Goal: Task Accomplishment & Management: Manage account settings

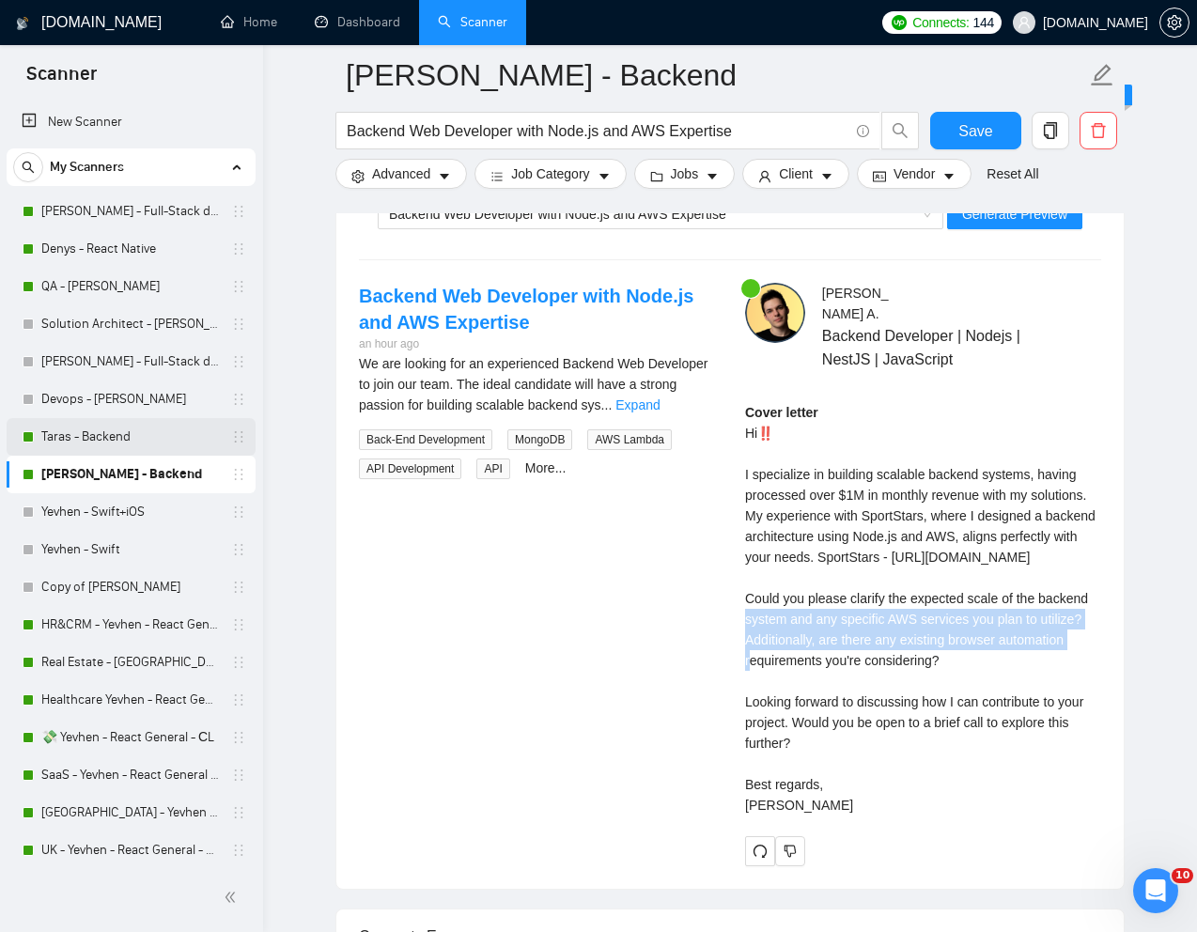
click at [84, 436] on link "Taras - Backend" at bounding box center [130, 437] width 178 height 38
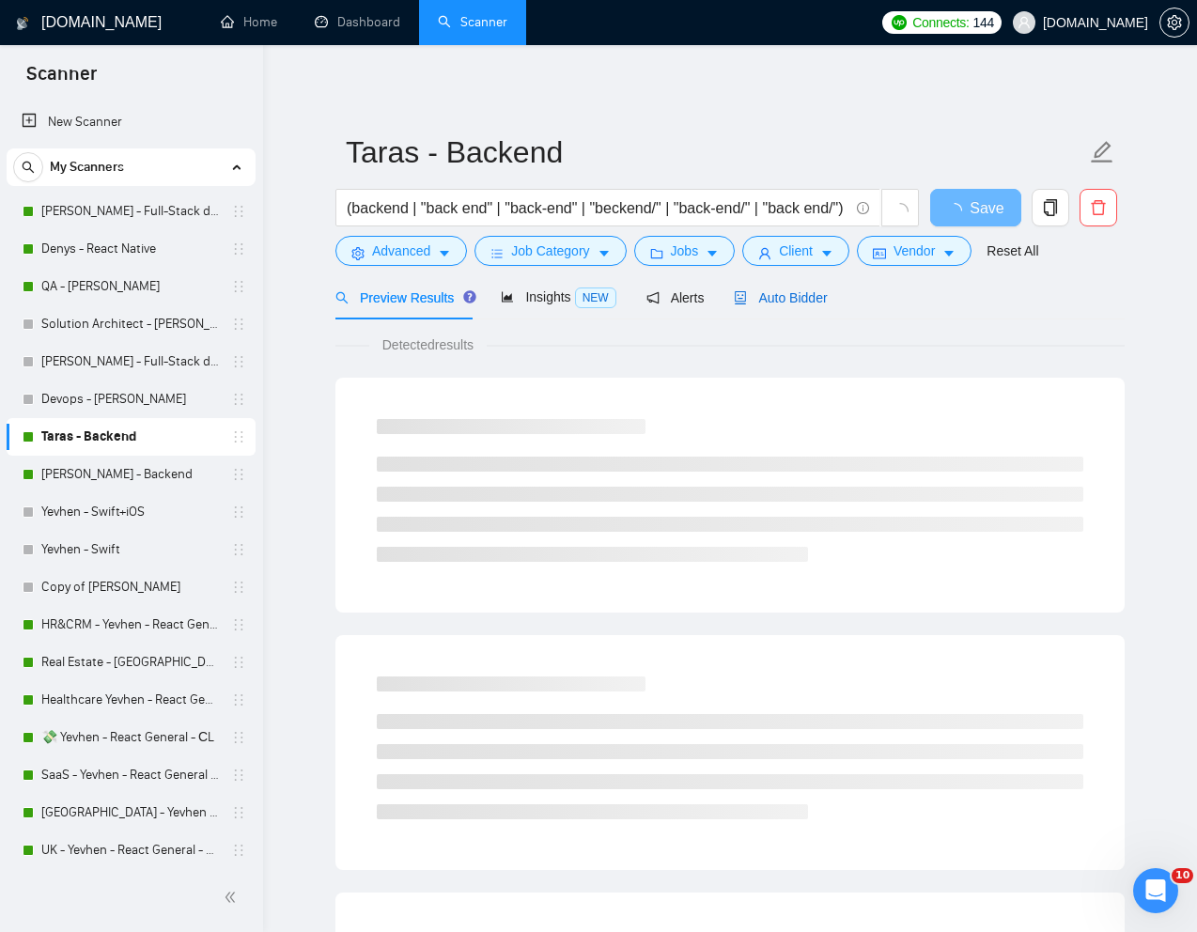
click at [775, 304] on span "Auto Bidder" at bounding box center [780, 297] width 93 height 15
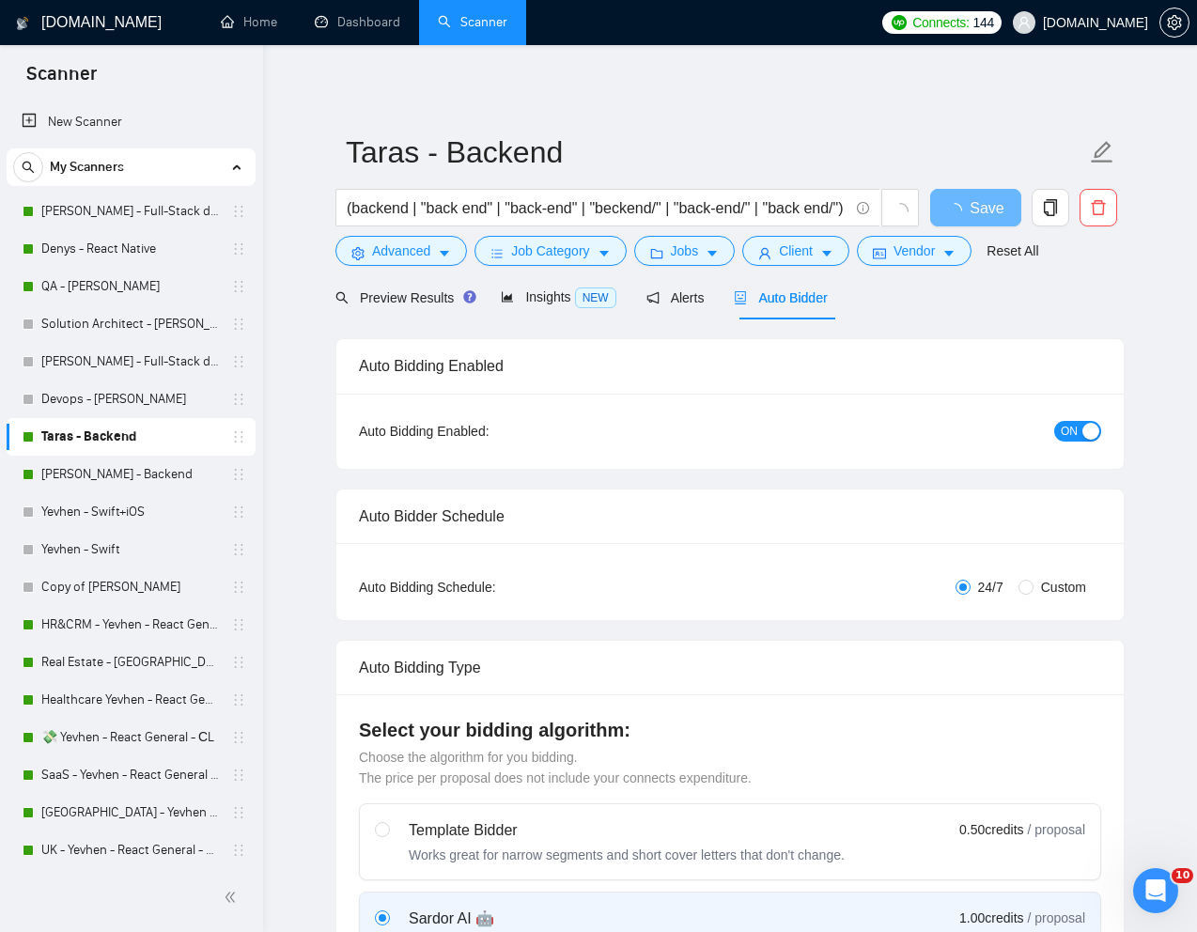
click at [1061, 425] on span "ON" at bounding box center [1068, 431] width 17 height 21
click at [974, 206] on span "Save" at bounding box center [975, 207] width 34 height 23
click at [124, 474] on link "[PERSON_NAME] - Backend" at bounding box center [130, 475] width 178 height 38
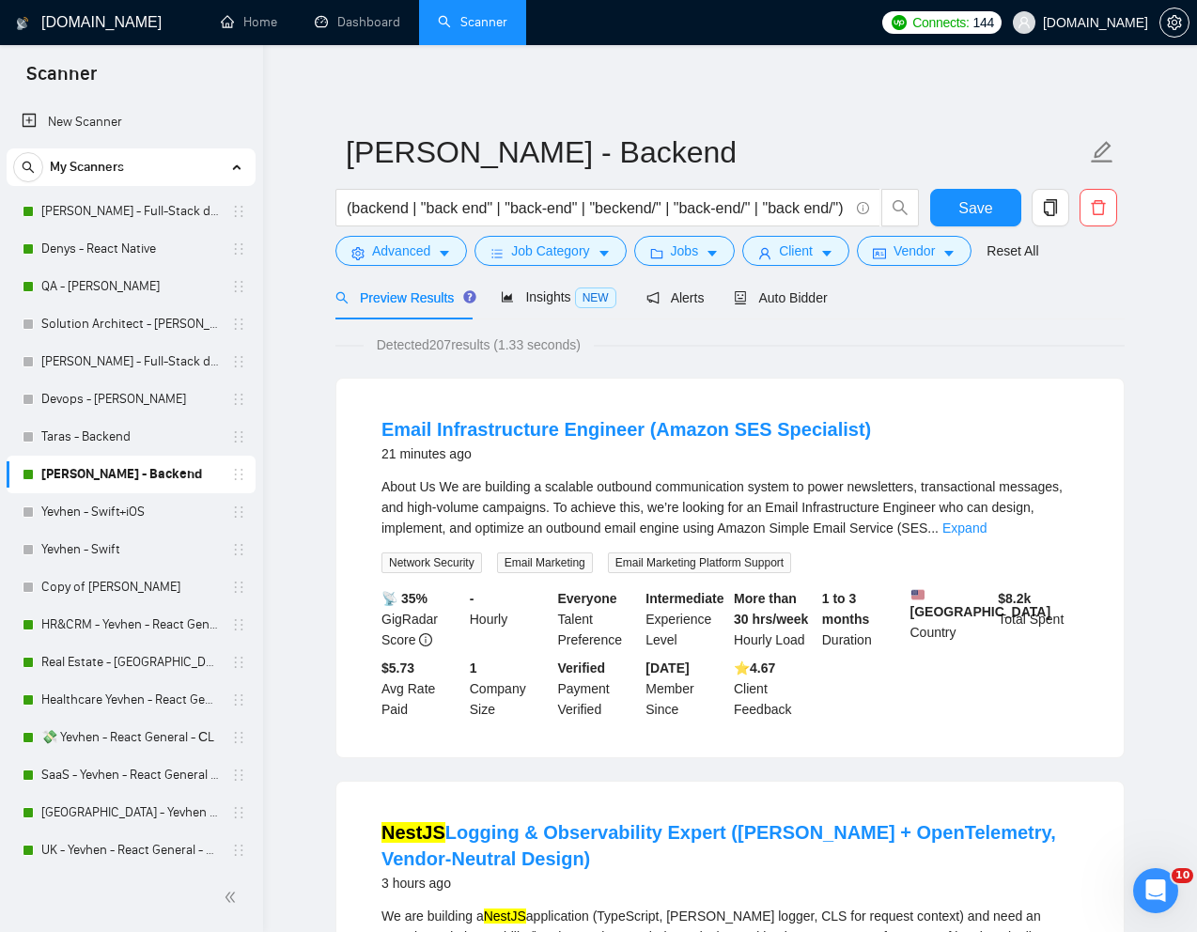
click at [839, 295] on div "Preview Results Insights NEW Alerts Auto Bidder" at bounding box center [729, 297] width 789 height 44
click at [800, 295] on span "Auto Bidder" at bounding box center [780, 297] width 93 height 15
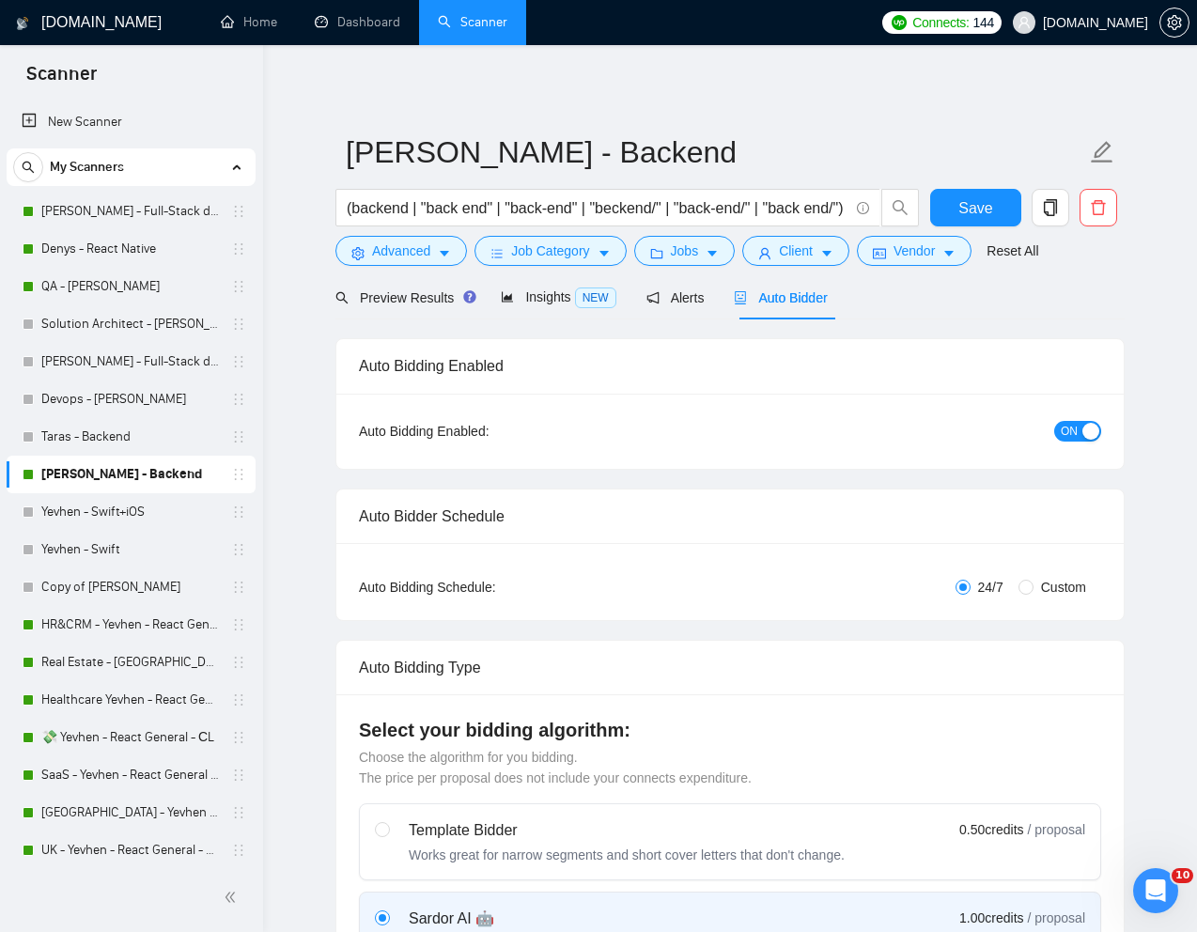
click at [1061, 434] on span "ON" at bounding box center [1068, 431] width 17 height 21
click at [951, 210] on button "Save" at bounding box center [975, 208] width 91 height 38
click at [391, 248] on span "Advanced" at bounding box center [401, 250] width 58 height 21
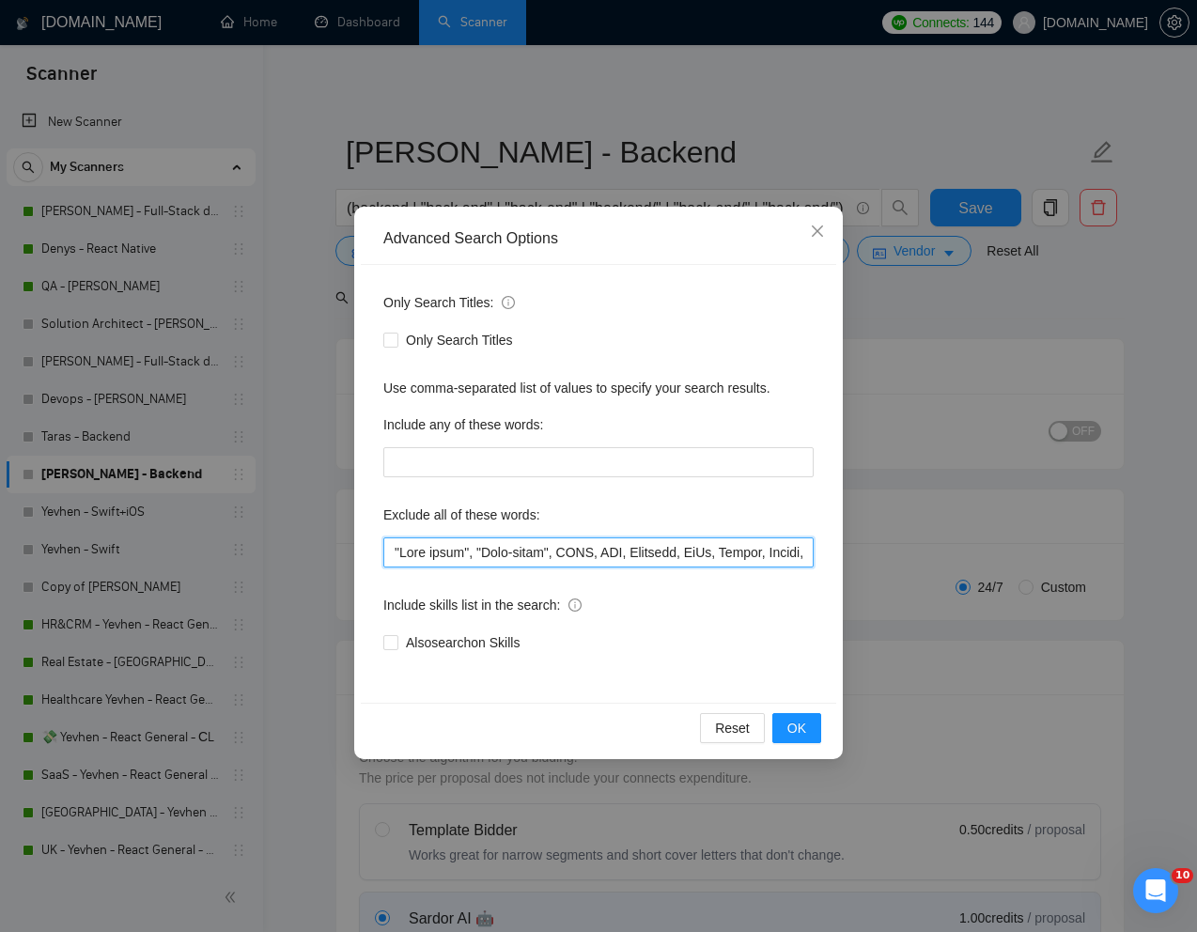
click at [397, 555] on input "text" at bounding box center [598, 552] width 430 height 30
paste input "Email Infrastructure"
type input ""Email Infrastructure", "Full stack", "Full-stack", HTML, CSS, Supabase, DeFi, …"
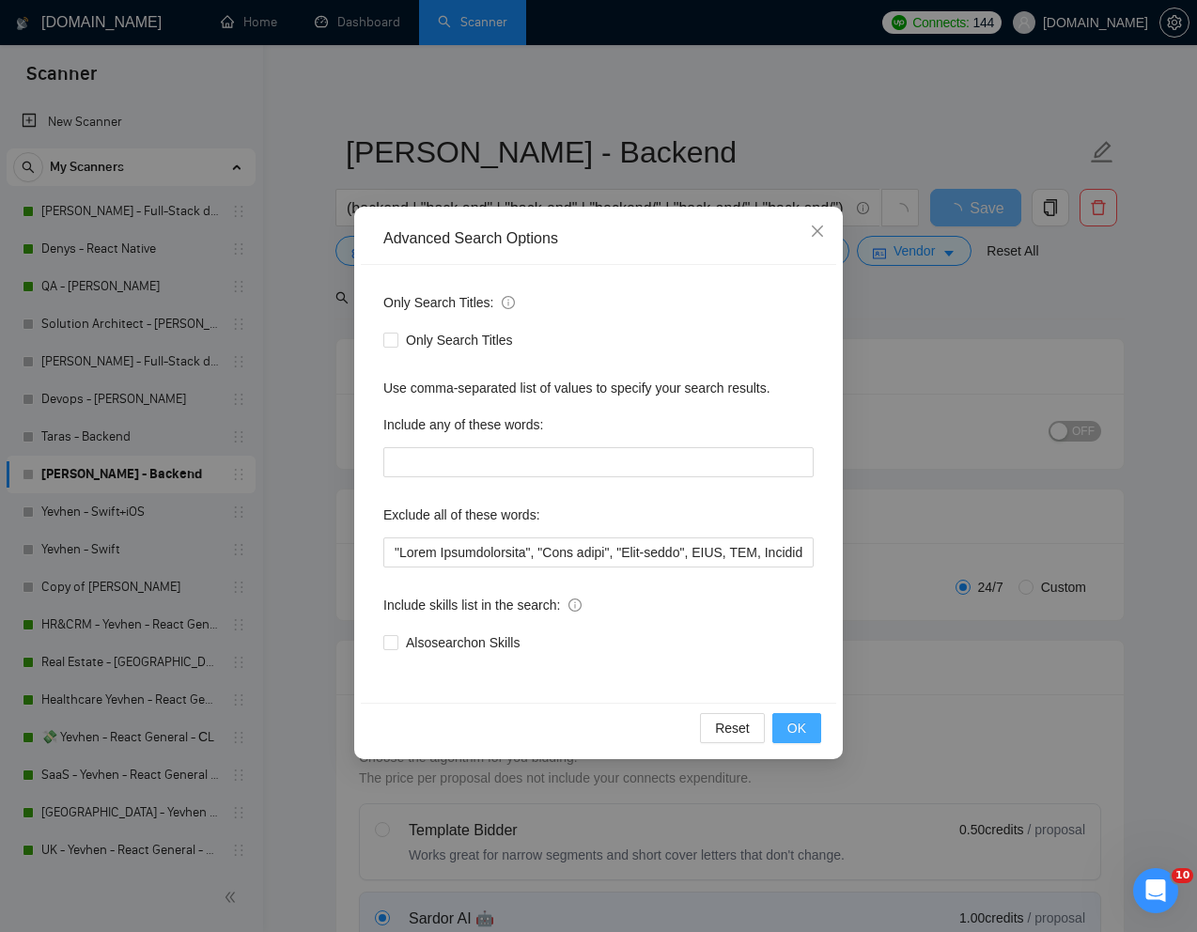
click at [790, 725] on span "OK" at bounding box center [796, 728] width 19 height 21
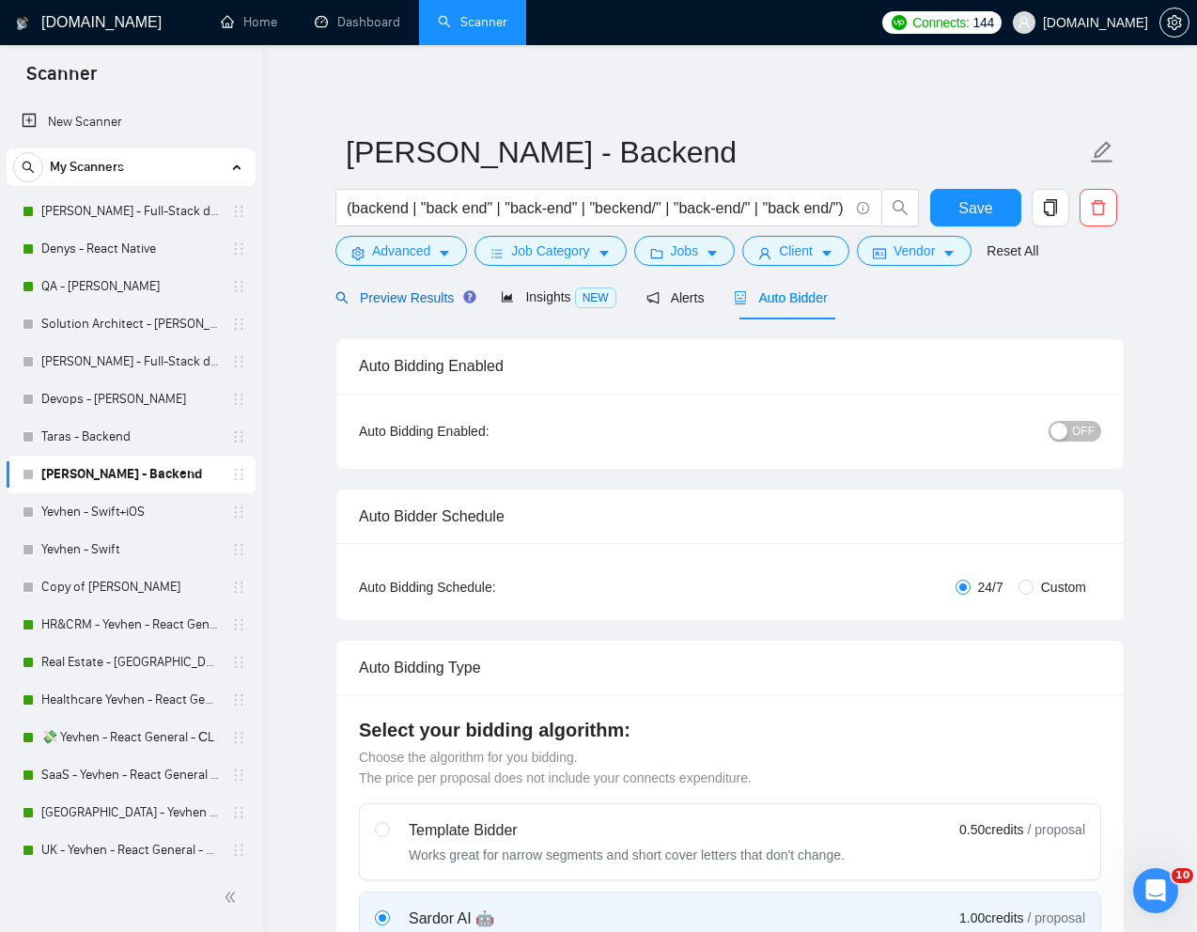
click at [419, 303] on span "Preview Results" at bounding box center [402, 297] width 135 height 15
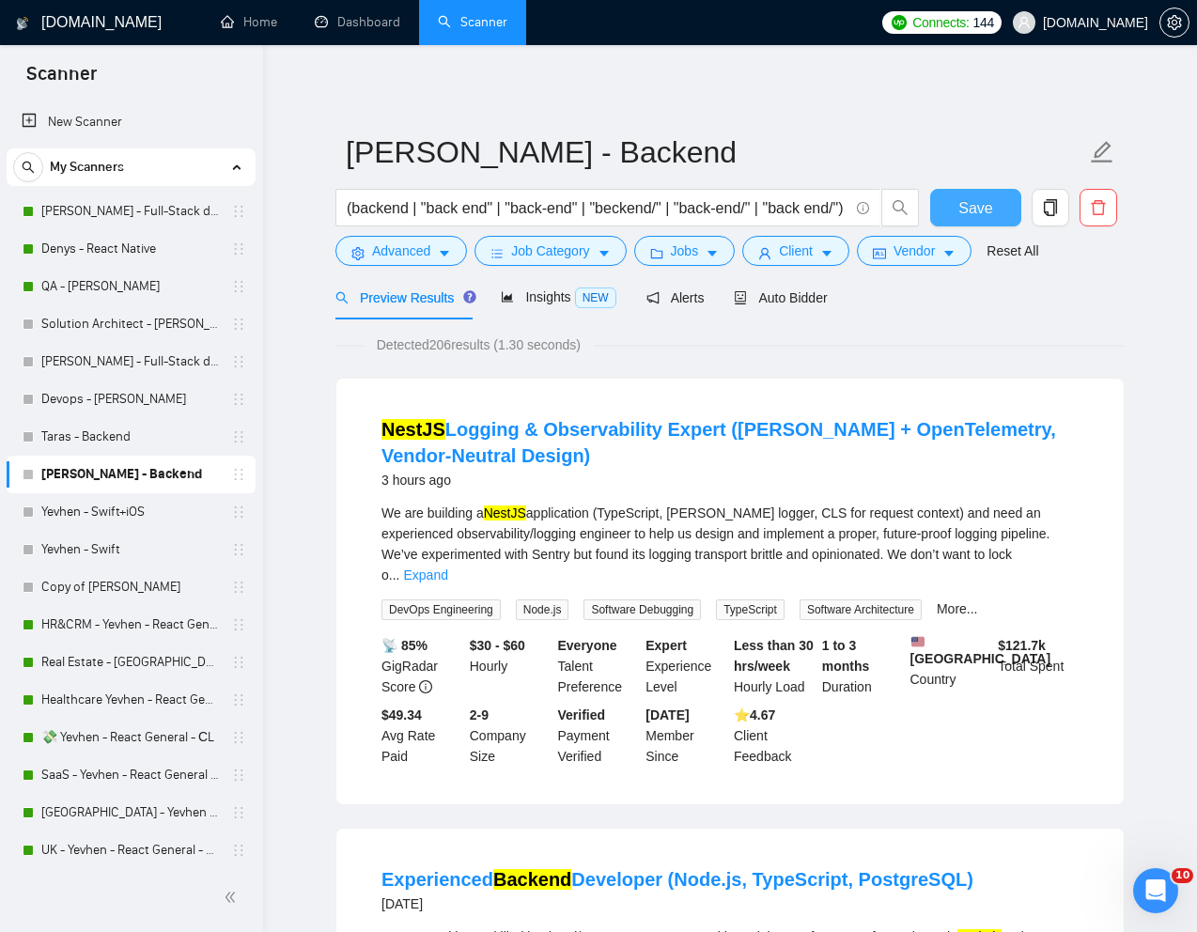
click at [995, 205] on button "Save" at bounding box center [975, 208] width 91 height 38
